Goal: Transaction & Acquisition: Purchase product/service

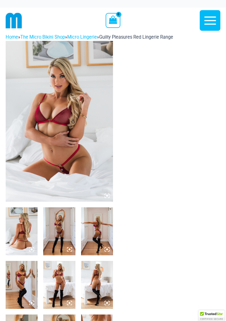
click at [22, 233] on img at bounding box center [22, 231] width 32 height 48
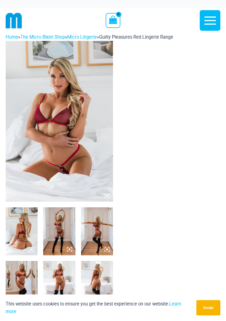
click at [105, 194] on icon at bounding box center [106, 195] width 5 height 5
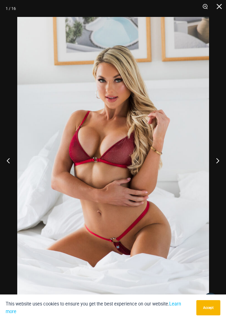
click at [213, 165] on button "Next" at bounding box center [215, 160] width 21 height 28
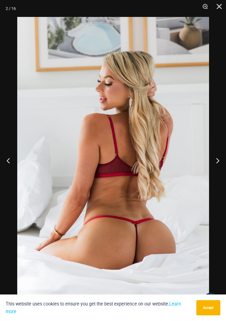
click at [214, 165] on button "Next" at bounding box center [215, 160] width 21 height 28
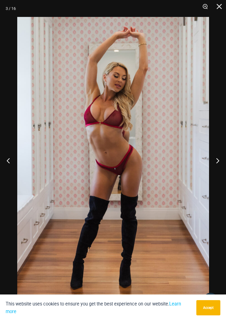
click at [215, 166] on button "Next" at bounding box center [215, 160] width 21 height 28
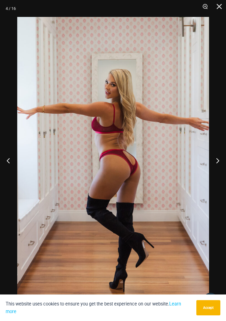
click at [215, 163] on button "Next" at bounding box center [215, 160] width 21 height 28
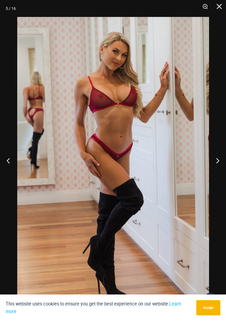
click at [216, 162] on button "Next" at bounding box center [215, 160] width 21 height 28
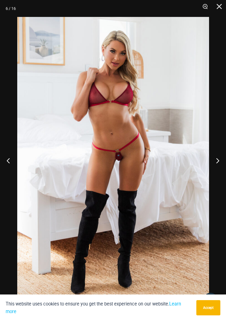
click at [217, 161] on button "Next" at bounding box center [215, 160] width 21 height 28
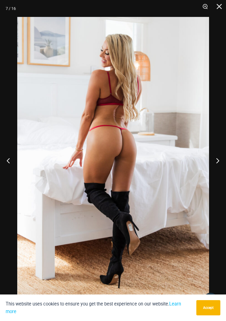
click at [216, 160] on button "Next" at bounding box center [215, 160] width 21 height 28
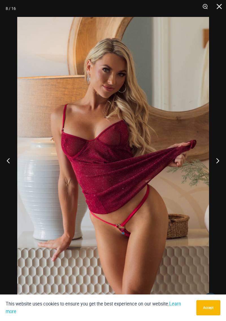
click at [218, 164] on button "Next" at bounding box center [215, 160] width 21 height 28
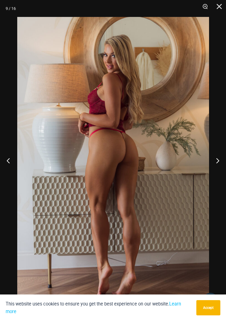
click at [218, 159] on button "Next" at bounding box center [215, 160] width 21 height 28
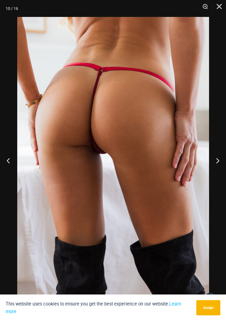
click at [215, 161] on button "Next" at bounding box center [215, 160] width 21 height 28
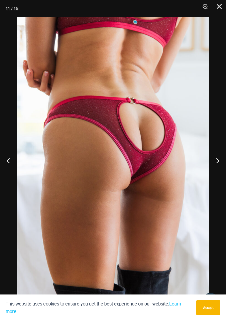
click at [215, 163] on button "Next" at bounding box center [215, 160] width 21 height 28
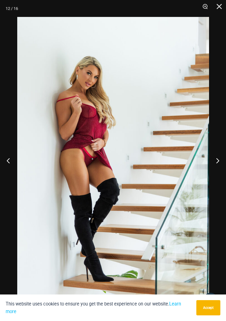
click at [217, 161] on button "Next" at bounding box center [215, 160] width 21 height 28
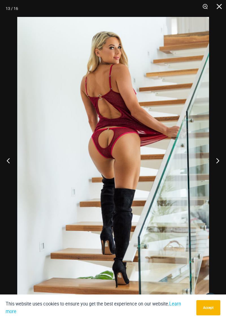
click at [8, 166] on button "Previous" at bounding box center [10, 160] width 21 height 28
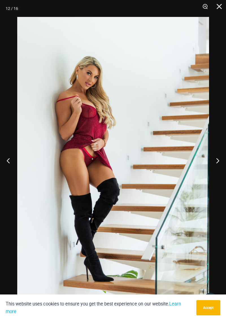
click at [212, 167] on button "Next" at bounding box center [215, 160] width 21 height 28
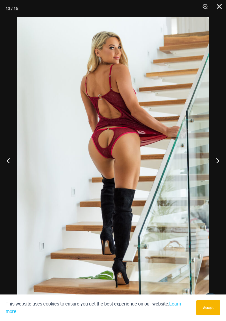
click at [213, 166] on button "Next" at bounding box center [215, 160] width 21 height 28
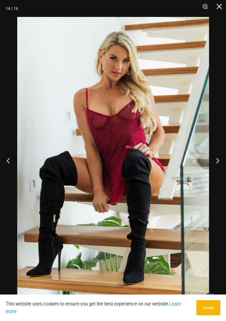
click at [216, 165] on button "Next" at bounding box center [215, 160] width 21 height 28
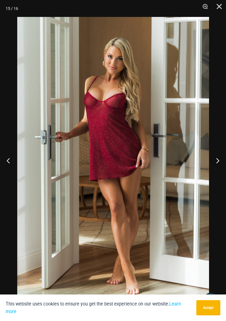
click at [218, 163] on button "Next" at bounding box center [215, 160] width 21 height 28
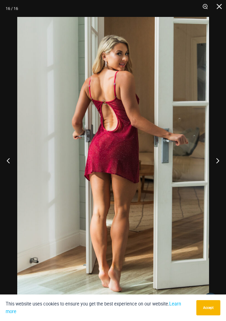
click at [216, 165] on button "Next" at bounding box center [215, 160] width 21 height 28
